Goal: Use online tool/utility: Use online tool/utility

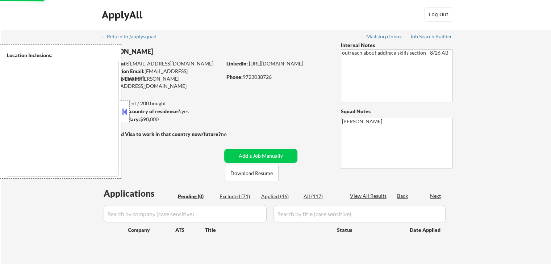
click at [126, 112] on button at bounding box center [125, 111] width 8 height 11
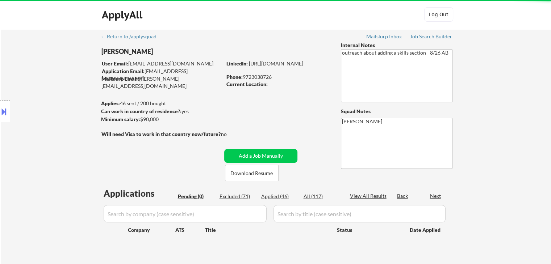
click at [223, 106] on div "← Return to /applysquad Mailslurp Inbox Job Search Builder Duy Vo User Email: h…" at bounding box center [275, 147] width 361 height 236
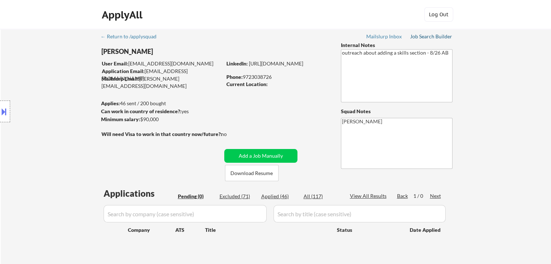
click at [422, 37] on div "Job Search Builder" at bounding box center [431, 36] width 42 height 5
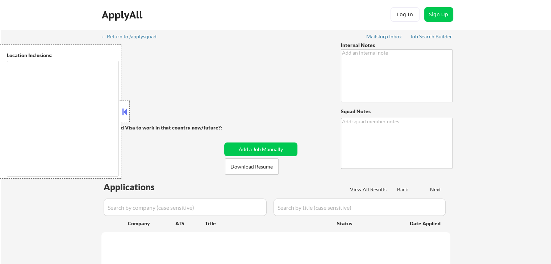
type textarea "outreach about adding a skills section - 8/26 AB"
type textarea "[PERSON_NAME]"
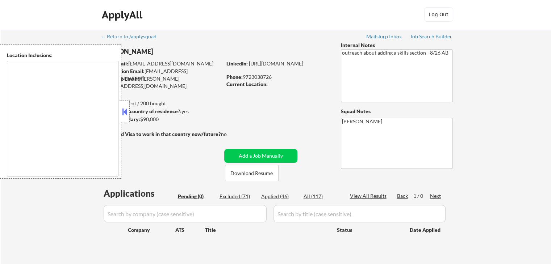
click at [122, 114] on button at bounding box center [125, 111] width 8 height 11
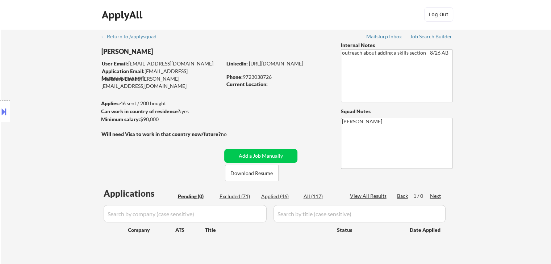
click at [50, 100] on div "Location Inclusions:" at bounding box center [65, 112] width 130 height 134
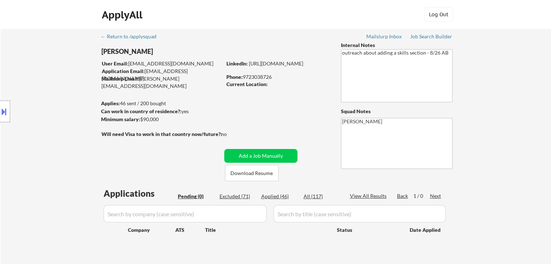
click at [58, 111] on div "Location Inclusions:" at bounding box center [65, 112] width 130 height 134
click at [69, 97] on div "Location Inclusions:" at bounding box center [65, 112] width 130 height 134
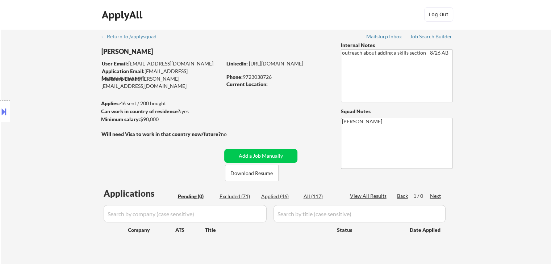
click at [69, 97] on div "Location Inclusions:" at bounding box center [65, 112] width 130 height 134
click at [68, 97] on div "Location Inclusions:" at bounding box center [65, 112] width 130 height 134
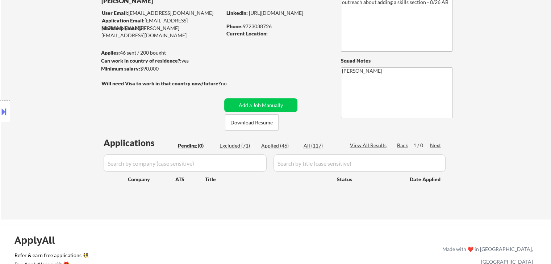
scroll to position [72, 0]
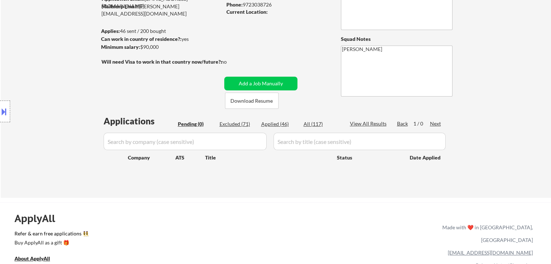
click at [68, 97] on div "Location Inclusions:" at bounding box center [65, 112] width 130 height 134
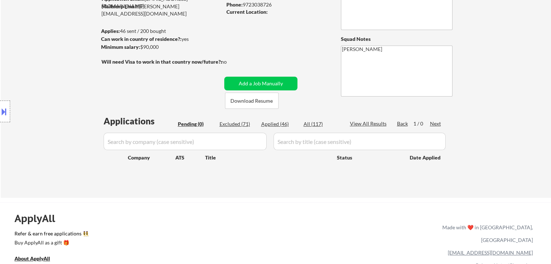
click at [68, 97] on div "Location Inclusions:" at bounding box center [65, 112] width 130 height 134
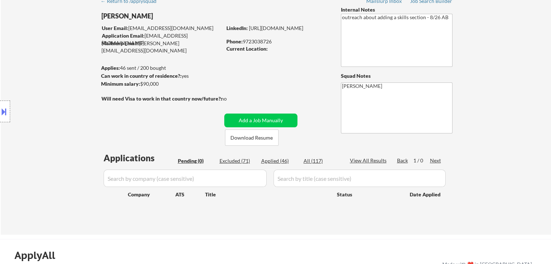
scroll to position [0, 0]
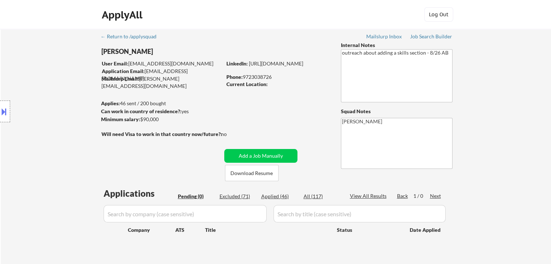
click at [69, 97] on div "Location Inclusions:" at bounding box center [65, 112] width 130 height 134
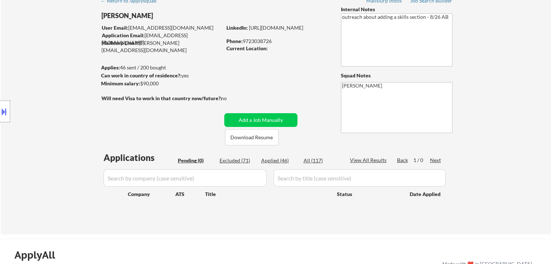
scroll to position [36, 0]
click at [69, 97] on div "Location Inclusions:" at bounding box center [65, 112] width 130 height 134
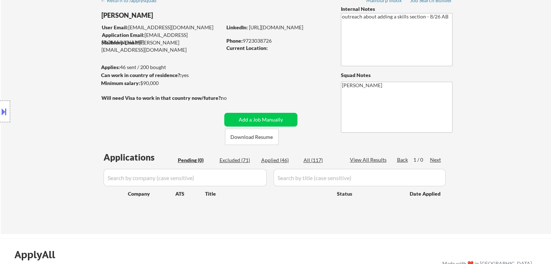
click at [69, 98] on div "Location Inclusions:" at bounding box center [65, 112] width 130 height 134
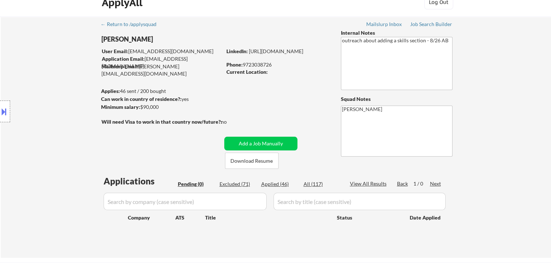
scroll to position [0, 0]
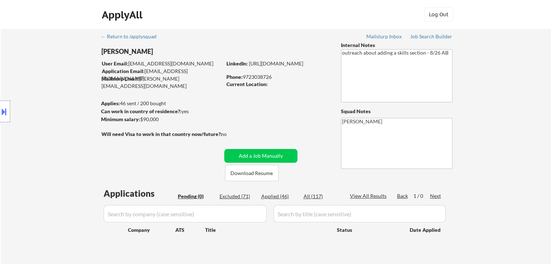
click at [69, 98] on div "Location Inclusions:" at bounding box center [65, 112] width 130 height 134
click at [46, 105] on div "Location Inclusions:" at bounding box center [65, 112] width 130 height 134
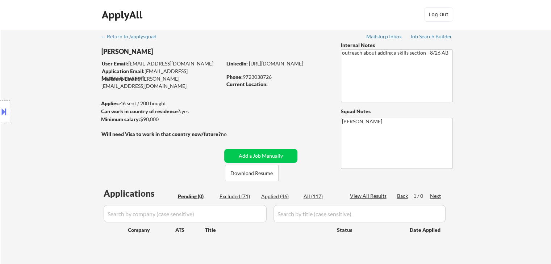
click at [46, 105] on div "Location Inclusions:" at bounding box center [65, 112] width 130 height 134
click at [46, 106] on div "Location Inclusions:" at bounding box center [65, 112] width 130 height 134
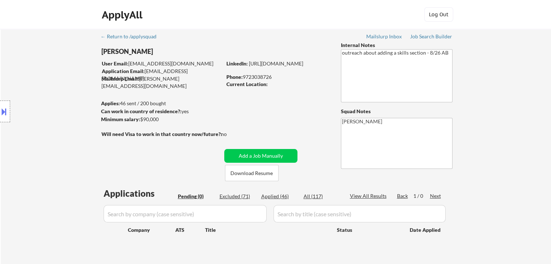
click at [47, 106] on div "Location Inclusions:" at bounding box center [65, 112] width 130 height 134
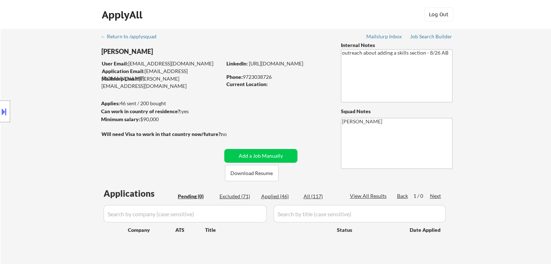
click at [47, 106] on div "Location Inclusions:" at bounding box center [65, 112] width 130 height 134
click at [48, 107] on div "Location Inclusions:" at bounding box center [65, 112] width 130 height 134
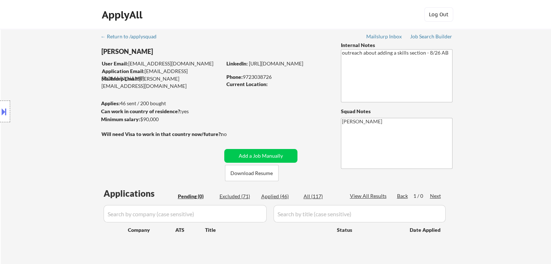
click at [48, 107] on div "Location Inclusions:" at bounding box center [65, 112] width 130 height 134
click at [76, 121] on div "Location Inclusions:" at bounding box center [65, 112] width 130 height 134
click at [73, 122] on div "Location Inclusions:" at bounding box center [65, 112] width 130 height 134
click at [36, 51] on div "Location Inclusions:" at bounding box center [65, 112] width 130 height 134
